Goal: Find specific page/section: Find specific page/section

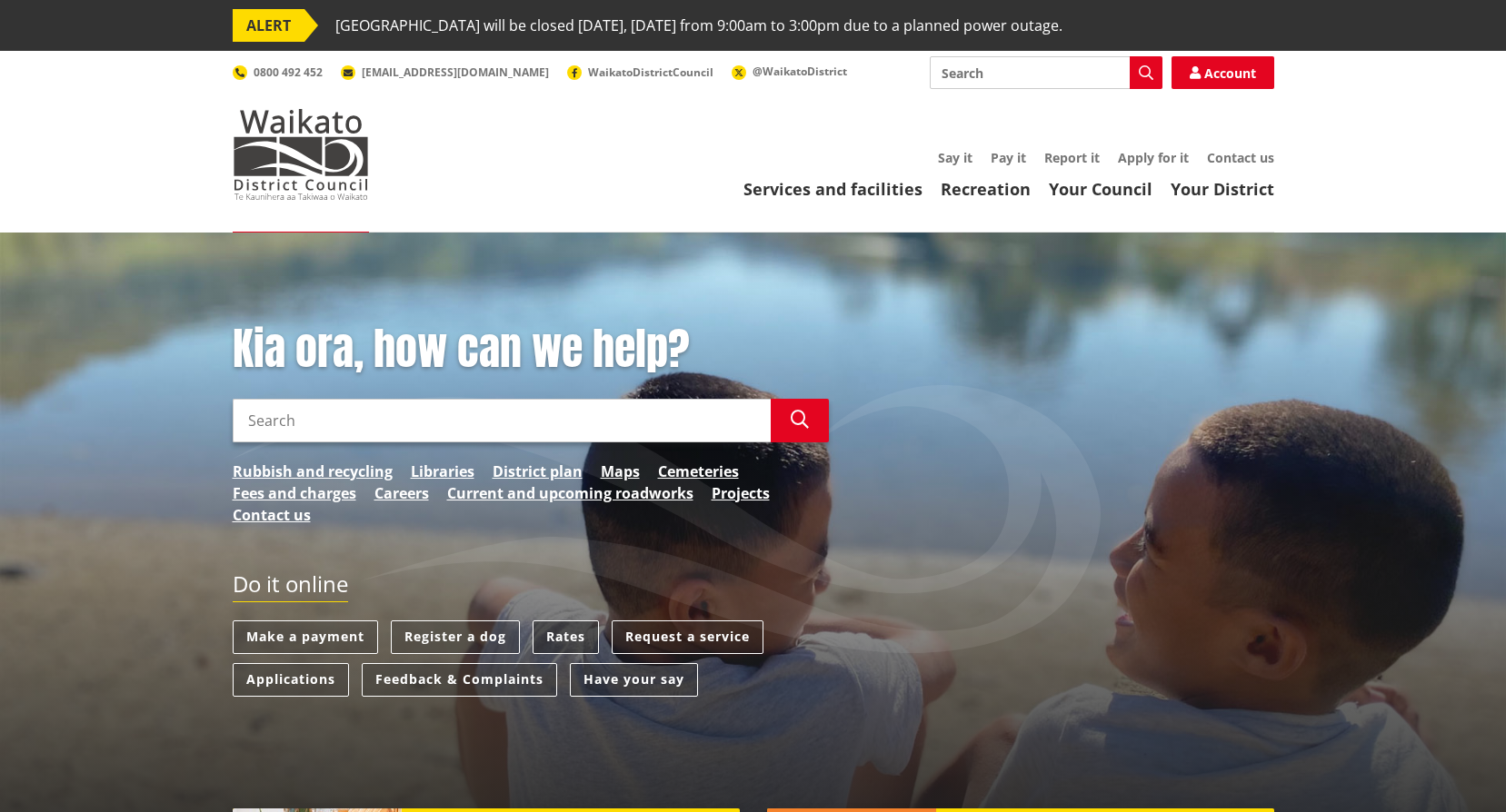
click at [563, 632] on link "Rates" at bounding box center [566, 637] width 66 height 34
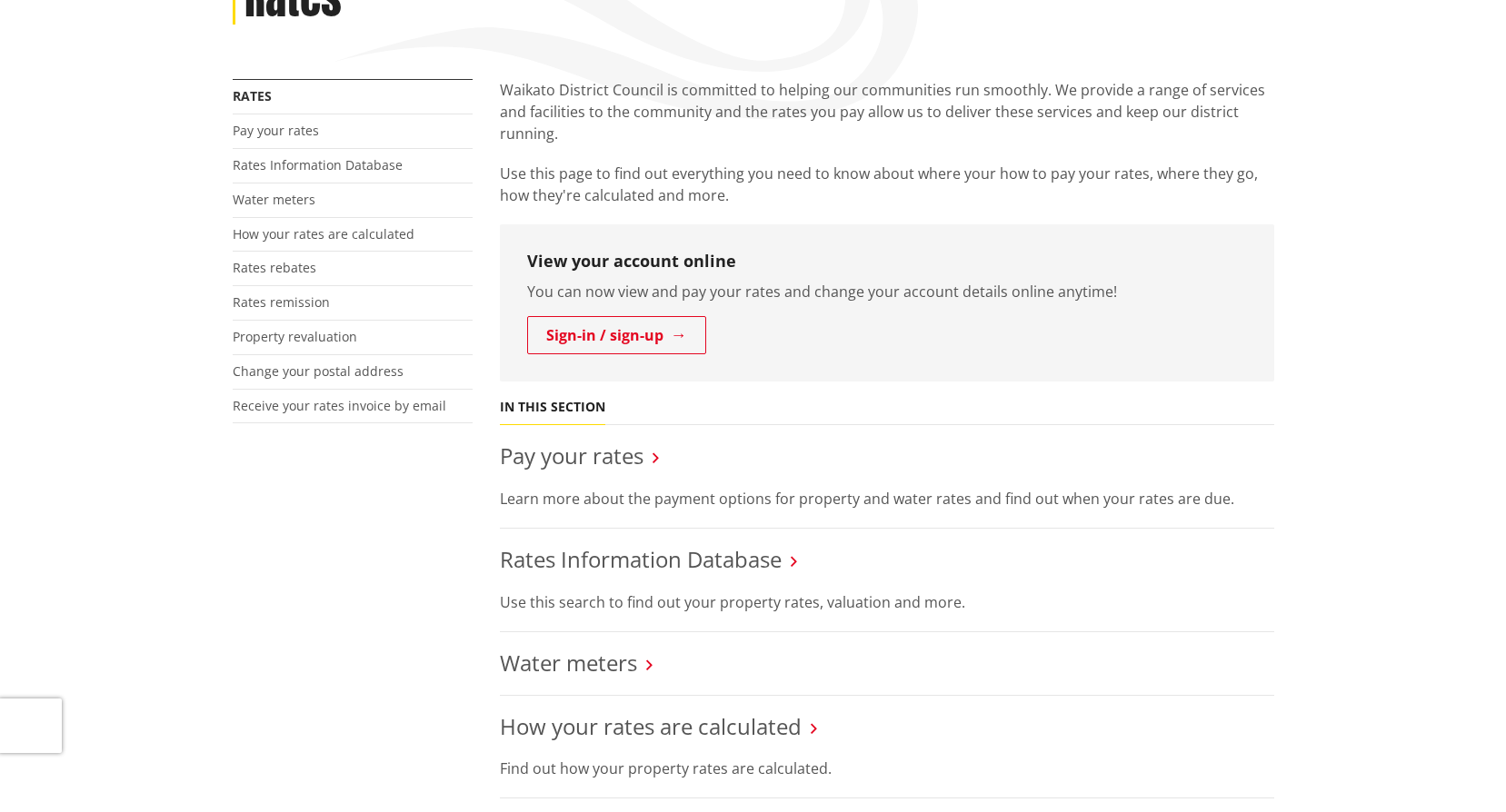
scroll to position [364, 0]
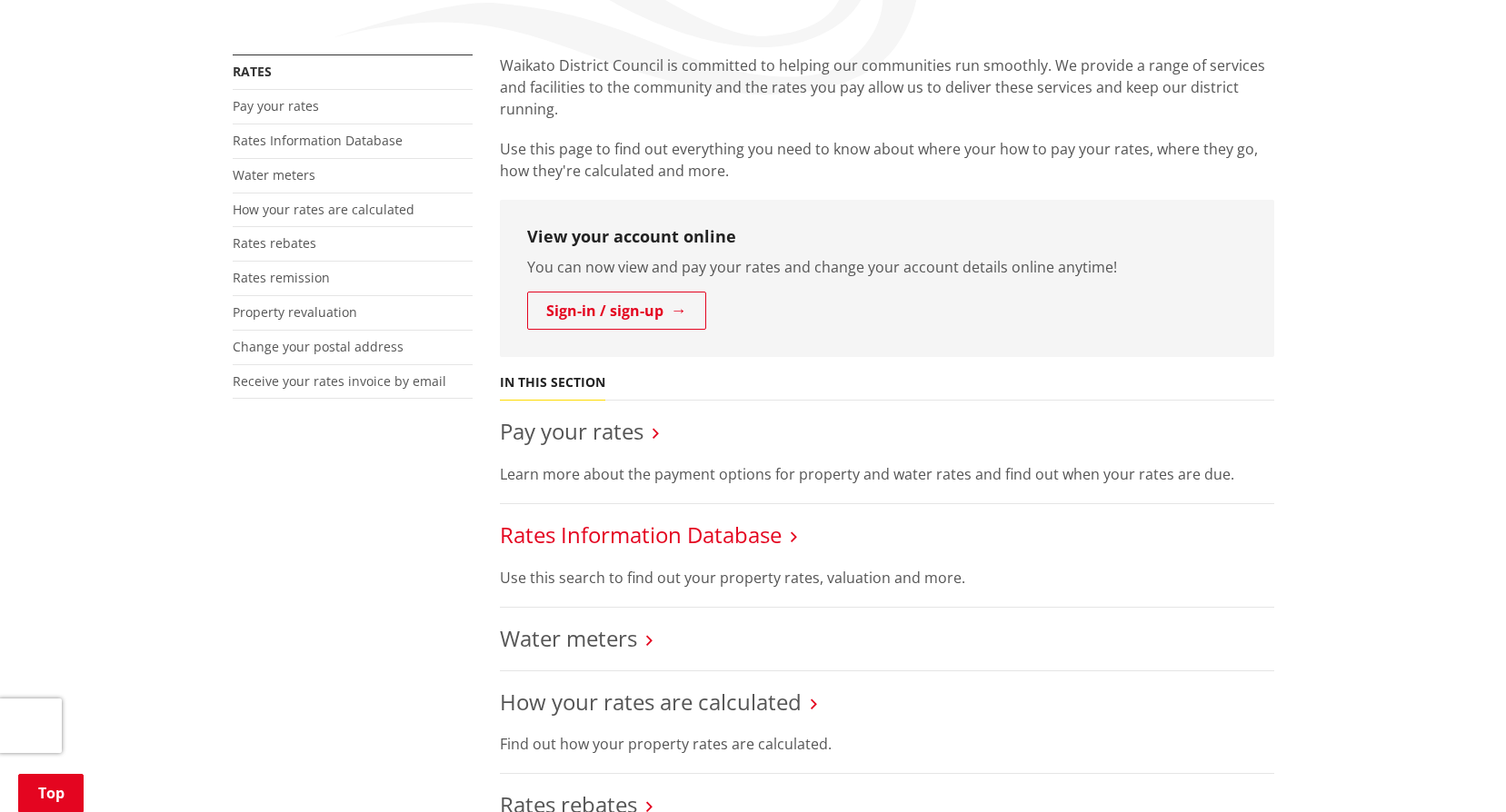
click at [661, 542] on link "Rates Information Database" at bounding box center [641, 535] width 282 height 30
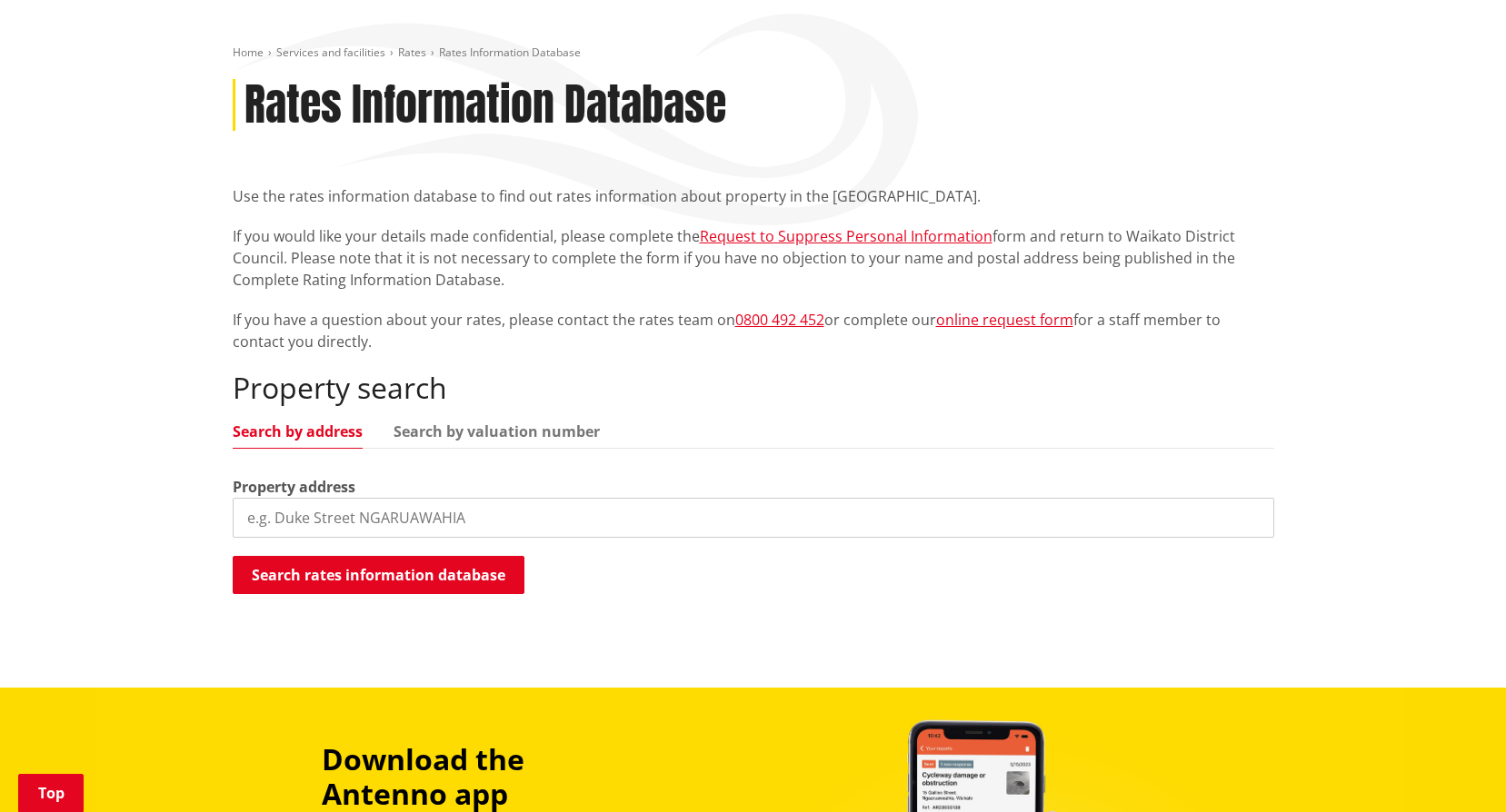
scroll to position [273, 0]
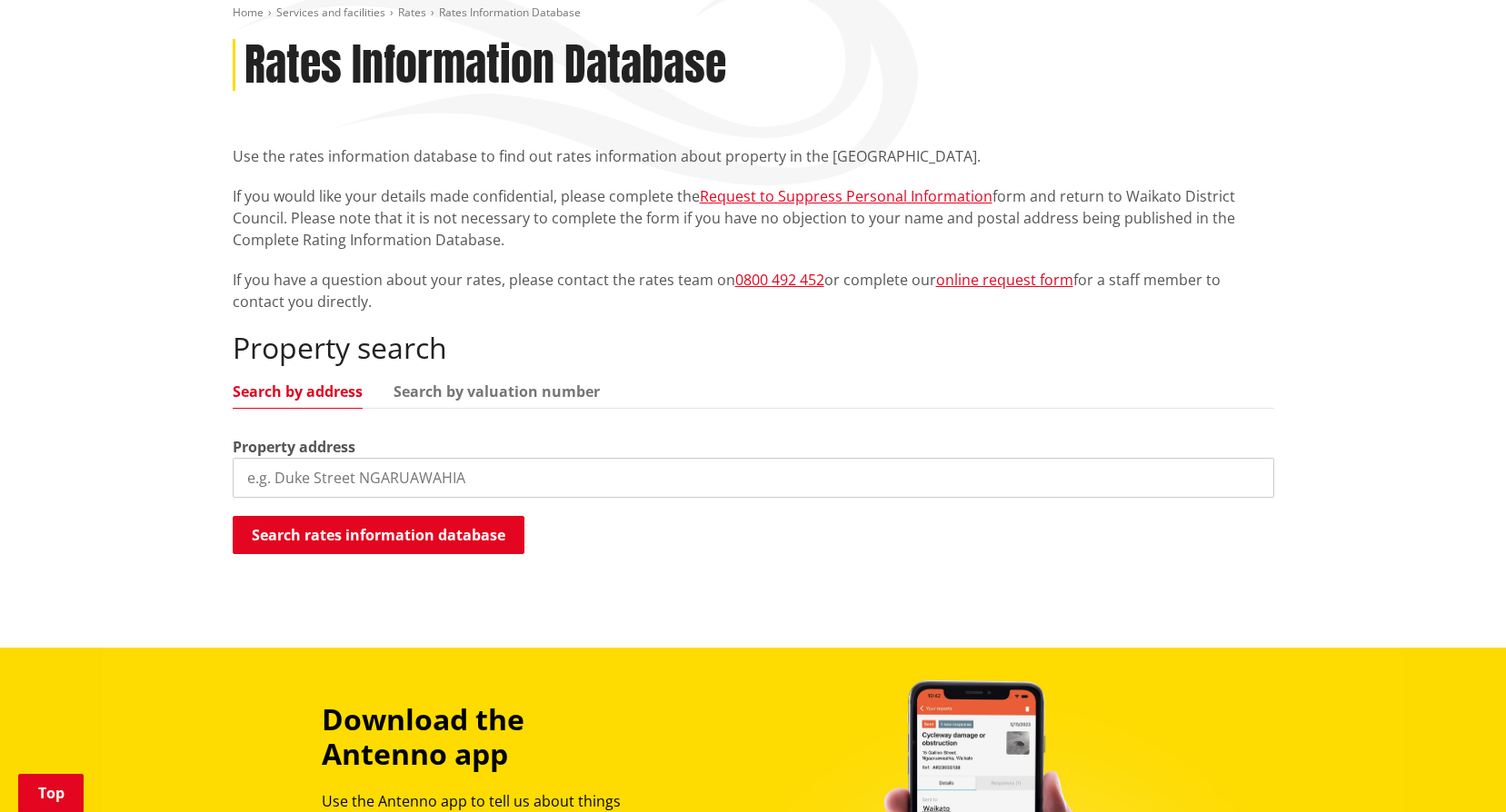
click at [329, 485] on input "search" at bounding box center [753, 478] width 1041 height 40
type input "11 [GEOGRAPHIC_DATA]"
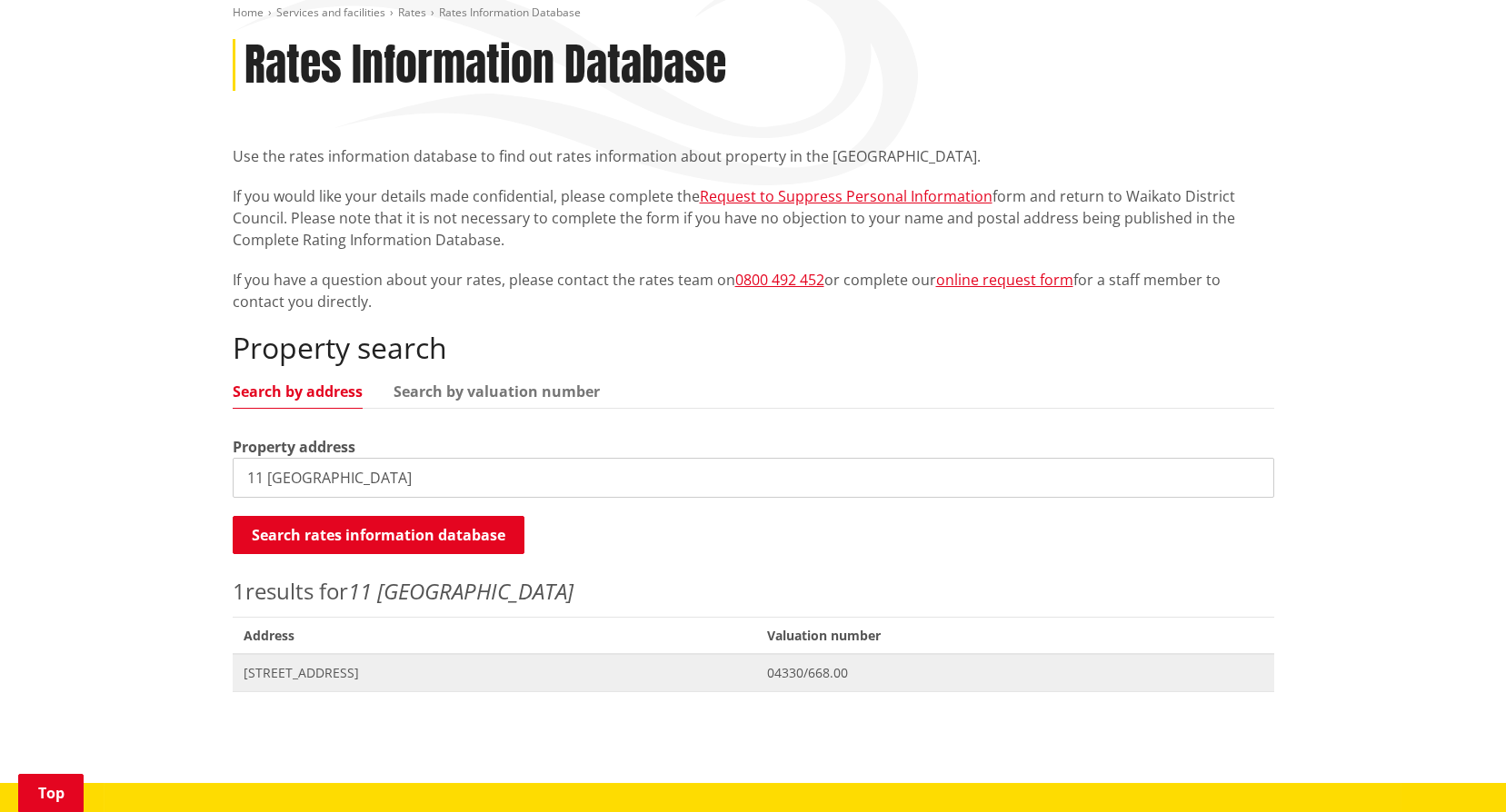
click at [314, 673] on span "[STREET_ADDRESS]" at bounding box center [495, 674] width 503 height 18
